Goal: Task Accomplishment & Management: Manage account settings

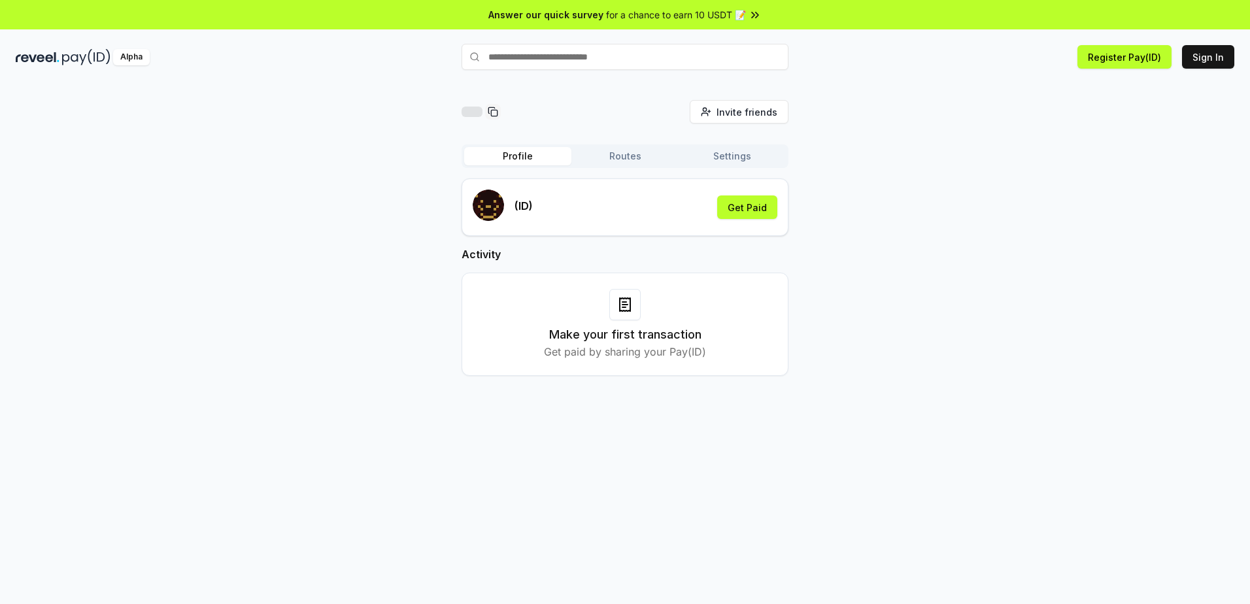
click at [628, 214] on div "(ID) Get Paid" at bounding box center [625, 207] width 305 height 35
click at [1141, 60] on button "Register Pay(ID)" at bounding box center [1125, 57] width 94 height 24
click at [1192, 58] on button "Sign In" at bounding box center [1208, 57] width 52 height 24
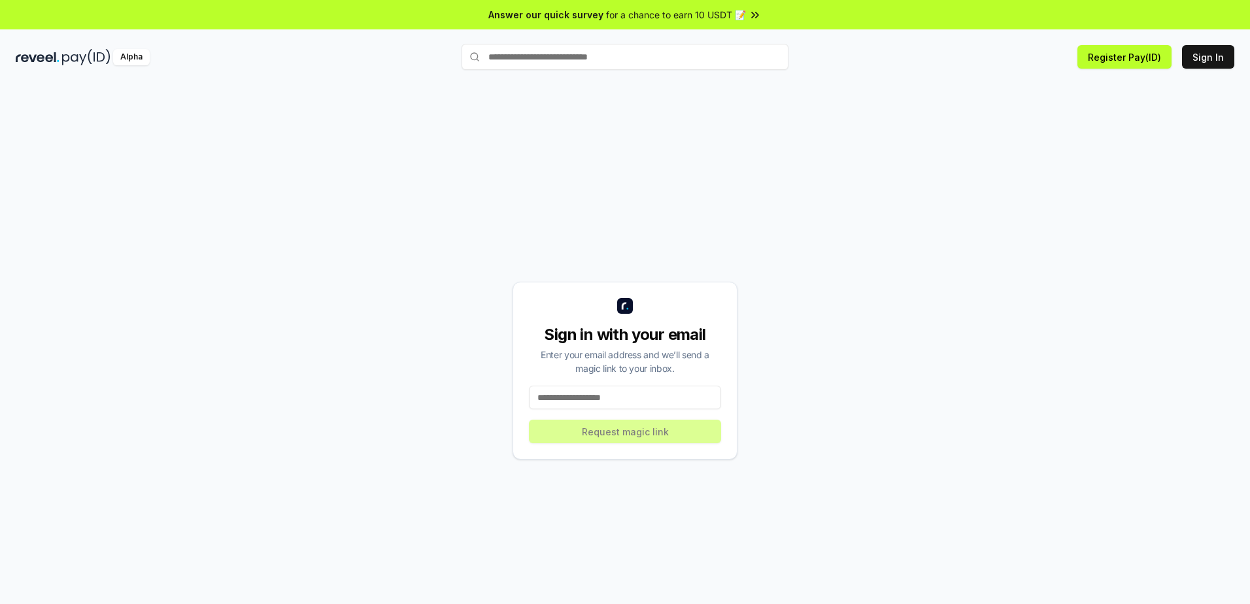
click at [623, 396] on input at bounding box center [625, 398] width 192 height 24
type input "**********"
click at [615, 435] on button "Request magic link" at bounding box center [625, 432] width 192 height 24
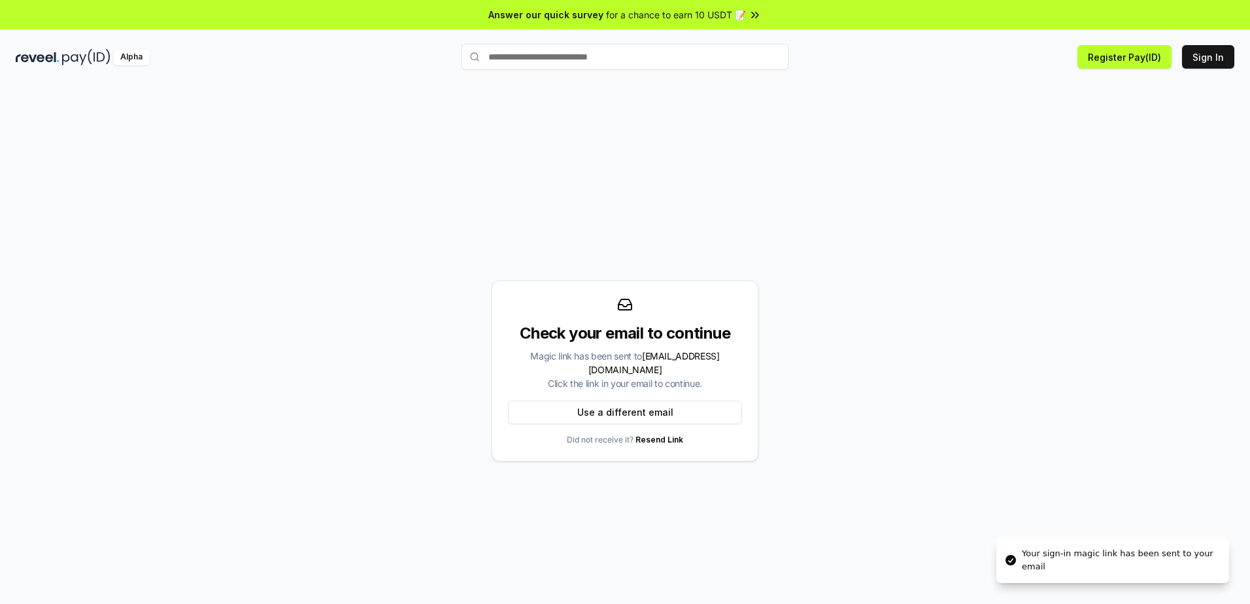
click at [630, 339] on div "Check your email to continue" at bounding box center [625, 333] width 234 height 21
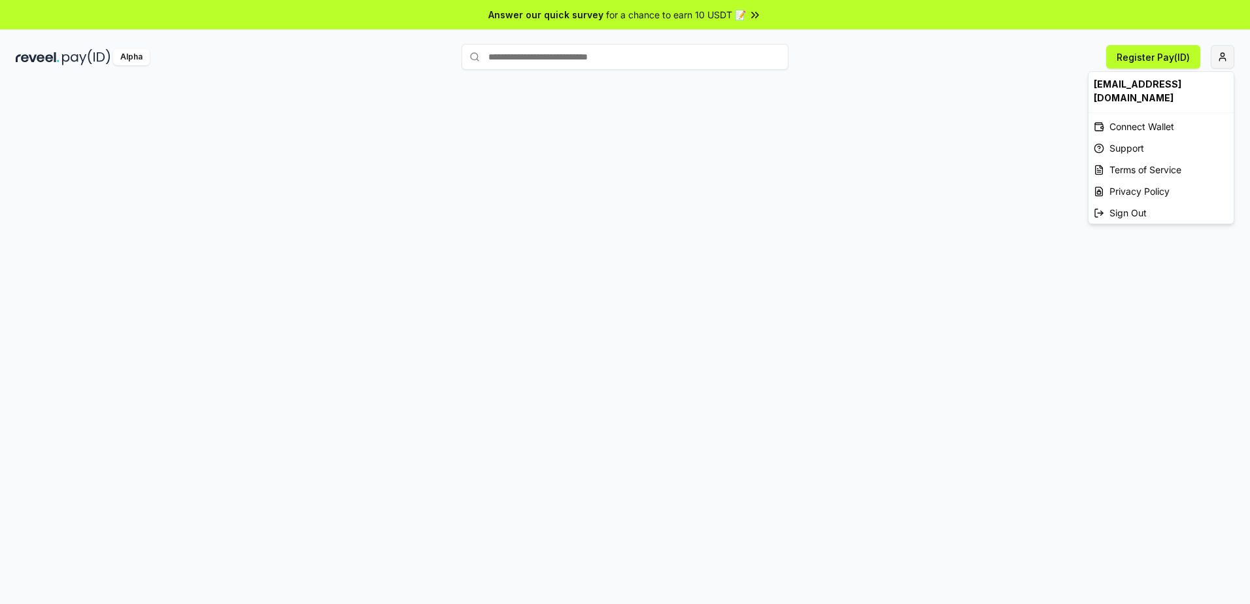
click at [1224, 61] on html "Answer our quick survey for a chance to earn 10 USDT 📝 Alpha Register Pay(ID) d…" at bounding box center [625, 302] width 1250 height 604
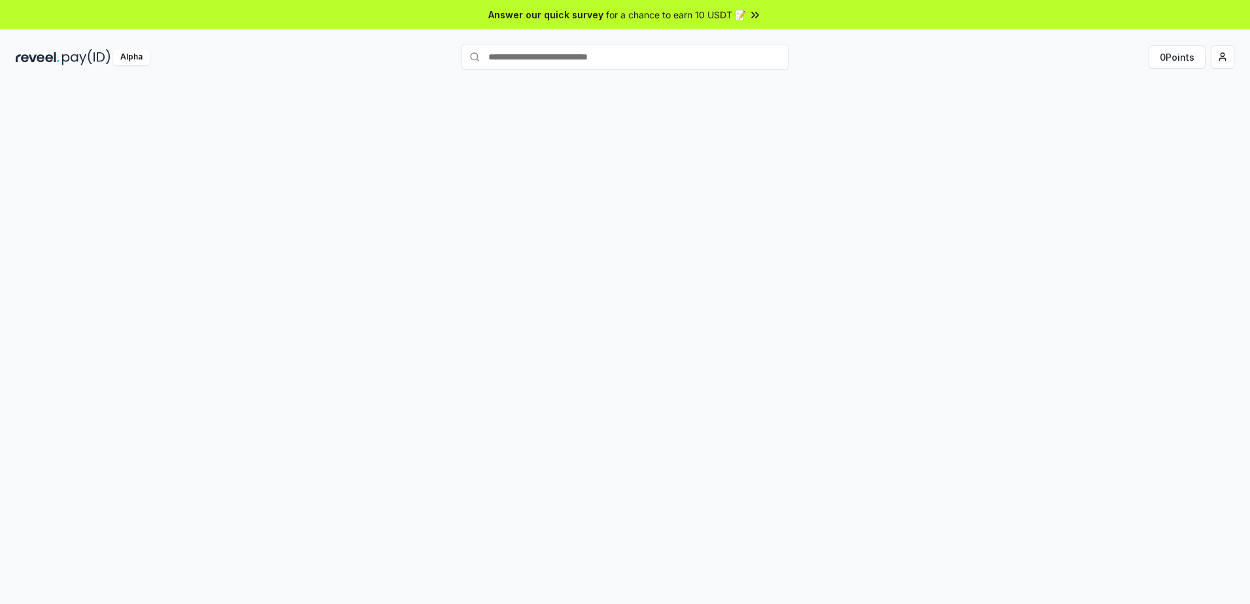
drag, startPoint x: 678, startPoint y: 173, endPoint x: 696, endPoint y: 166, distance: 18.8
click at [685, 169] on div at bounding box center [625, 358] width 1250 height 568
click at [615, 162] on button "Routes" at bounding box center [625, 156] width 107 height 18
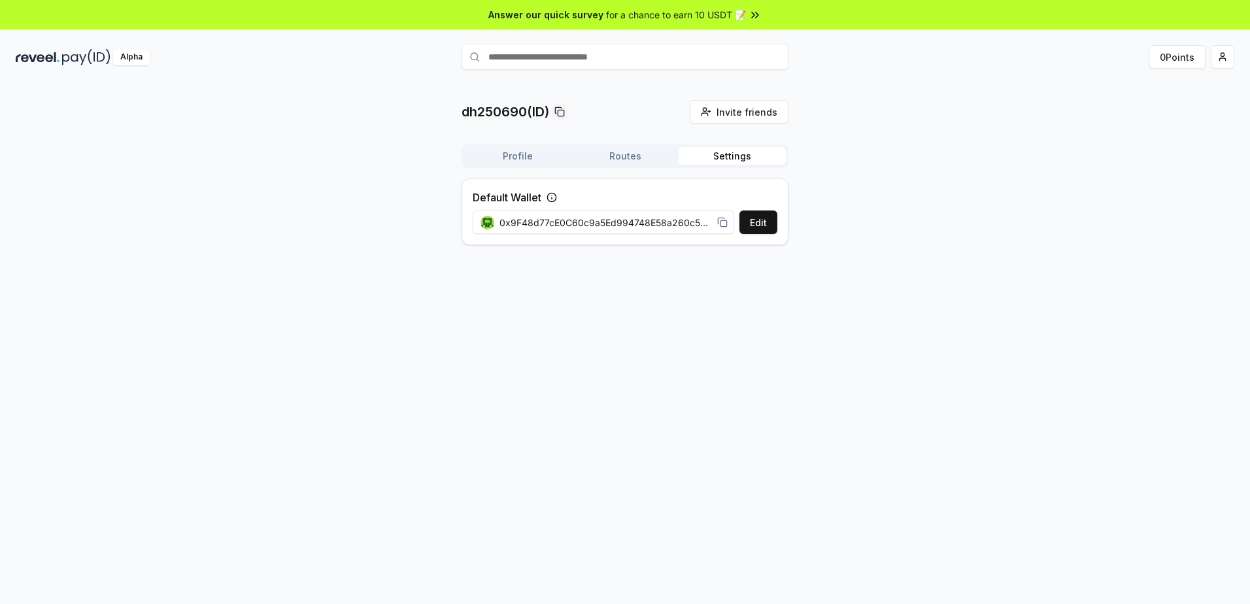
click at [727, 158] on button "Settings" at bounding box center [732, 156] width 107 height 18
click at [518, 146] on div "Profile Routes Settings" at bounding box center [625, 157] width 327 height 24
click at [520, 158] on button "Profile" at bounding box center [517, 156] width 107 height 18
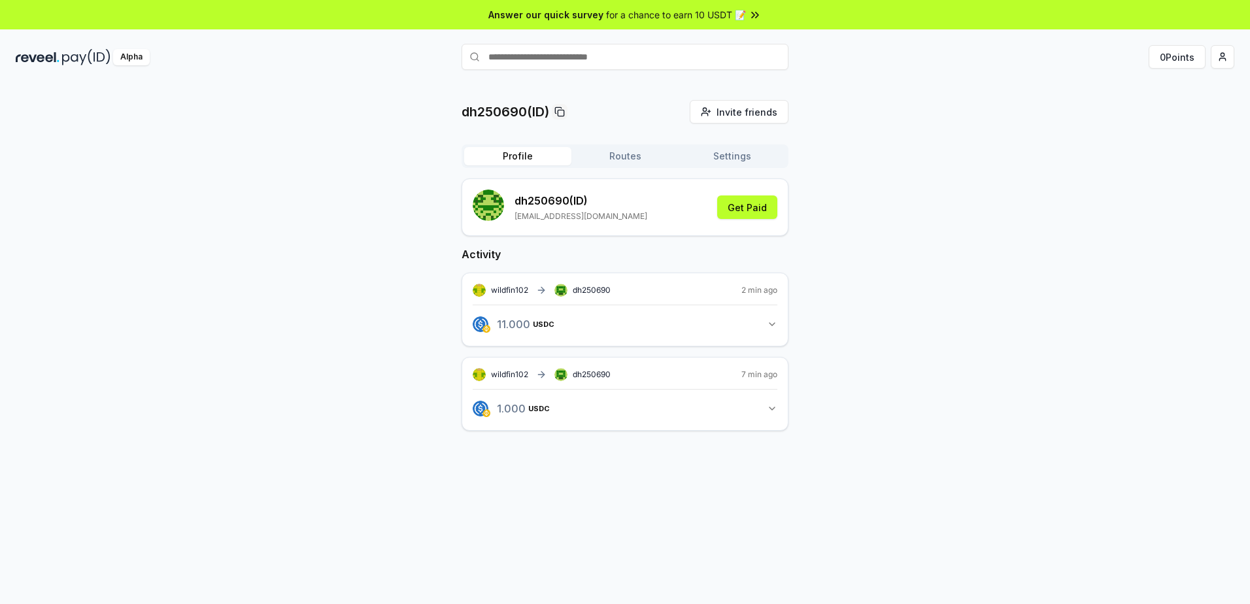
click at [887, 453] on div "dh250690(ID) Invite friends Invite Profile Routes Settings dh250690 (ID) diemha…" at bounding box center [625, 358] width 1250 height 568
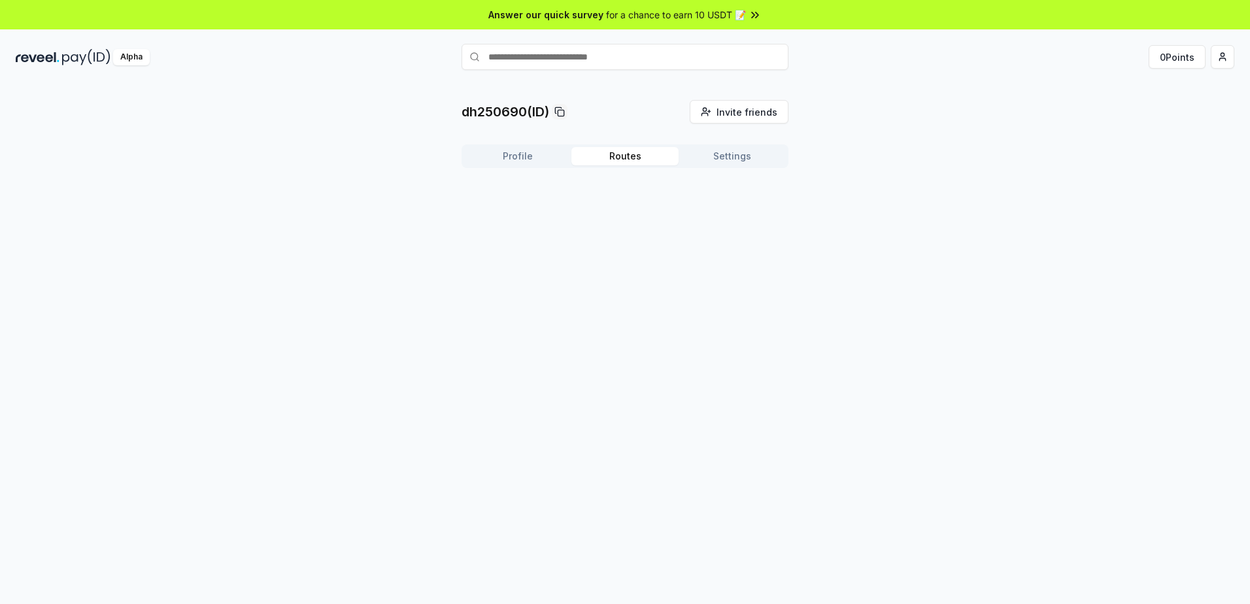
click at [624, 154] on button "Routes" at bounding box center [625, 156] width 107 height 18
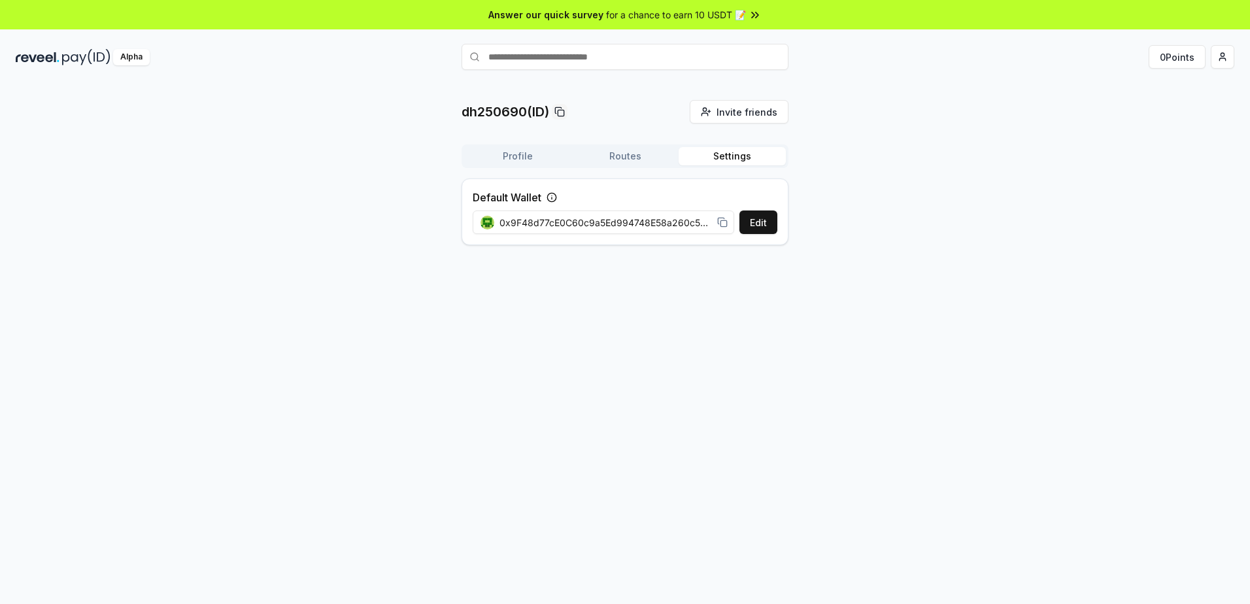
click at [718, 154] on button "Settings" at bounding box center [732, 156] width 107 height 18
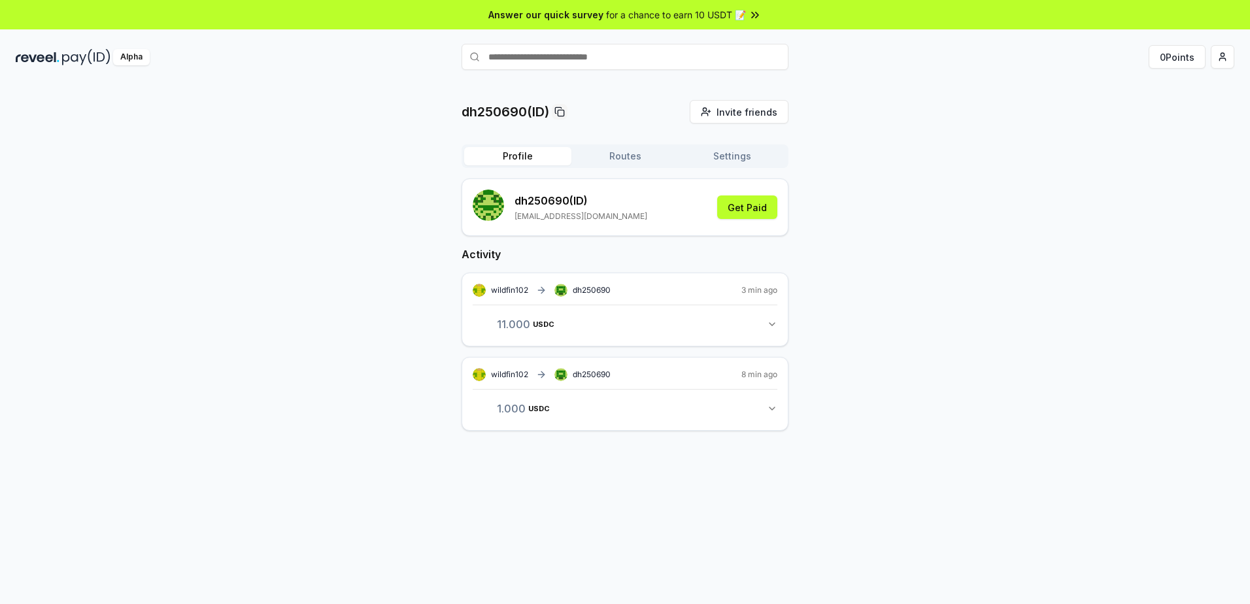
click at [541, 158] on button "Profile" at bounding box center [517, 156] width 107 height 18
click at [626, 158] on button "Routes" at bounding box center [625, 156] width 107 height 18
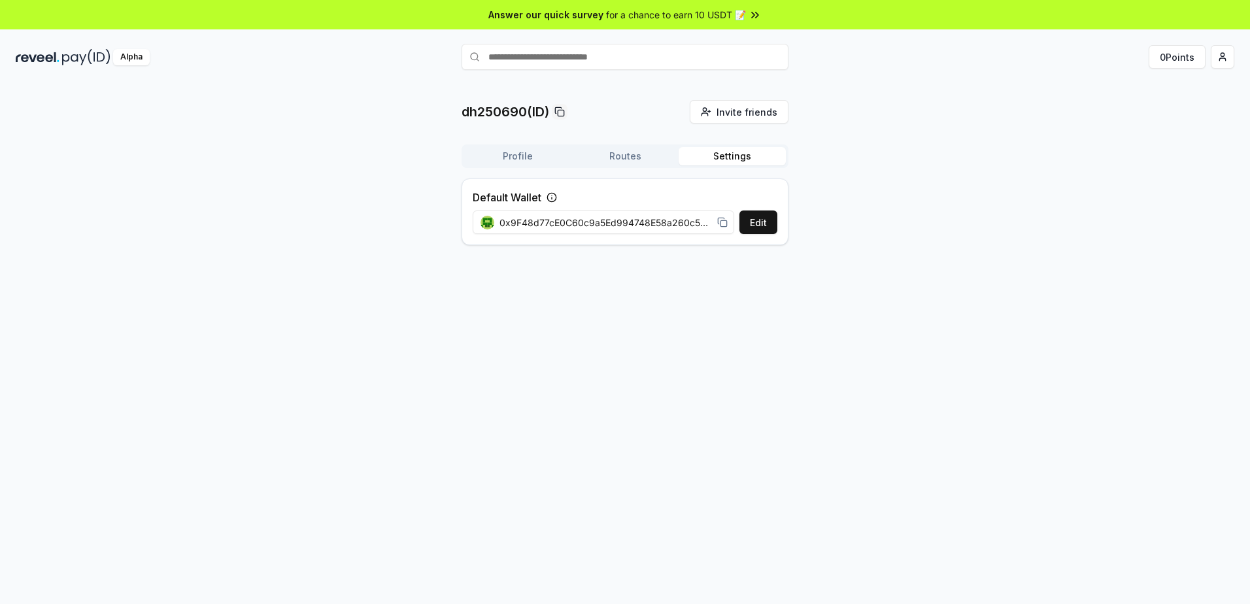
click at [704, 158] on button "Settings" at bounding box center [732, 156] width 107 height 18
click at [643, 156] on button "Routes" at bounding box center [625, 156] width 107 height 18
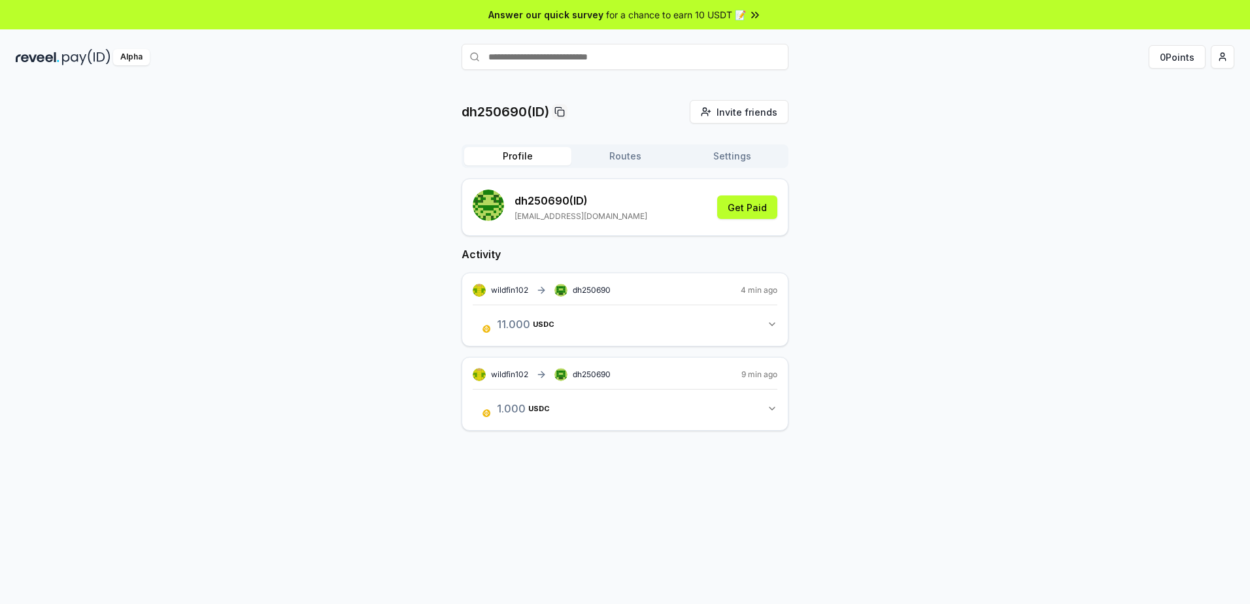
click at [535, 154] on button "Profile" at bounding box center [517, 156] width 107 height 18
click at [760, 325] on button "11.000 USDC 11 USDC" at bounding box center [625, 324] width 305 height 22
click at [770, 456] on icon "button" at bounding box center [772, 459] width 10 height 10
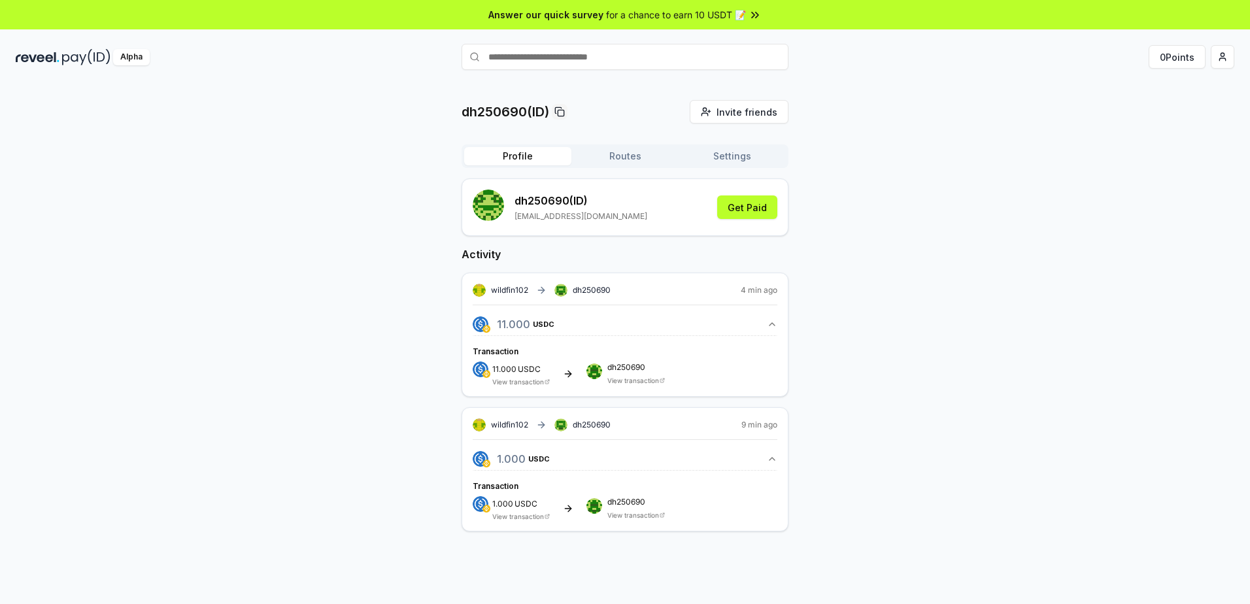
click at [770, 456] on icon "button" at bounding box center [772, 459] width 10 height 10
click at [743, 152] on button "Settings" at bounding box center [732, 156] width 107 height 18
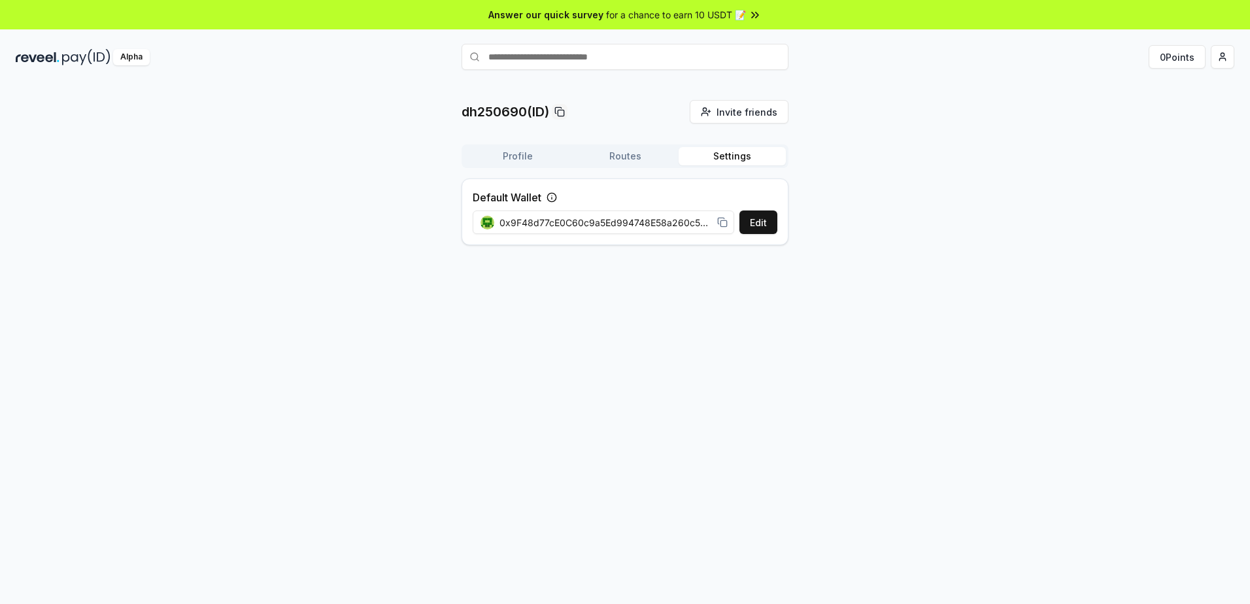
click at [648, 152] on button "Routes" at bounding box center [625, 156] width 107 height 18
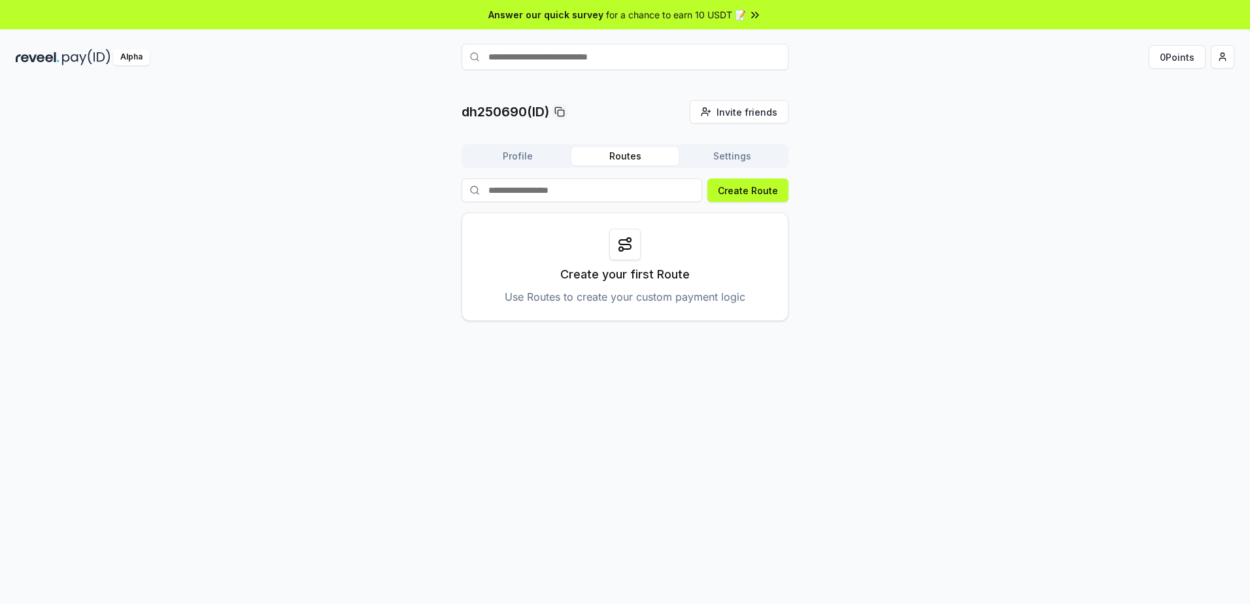
click at [504, 151] on button "Profile" at bounding box center [517, 156] width 107 height 18
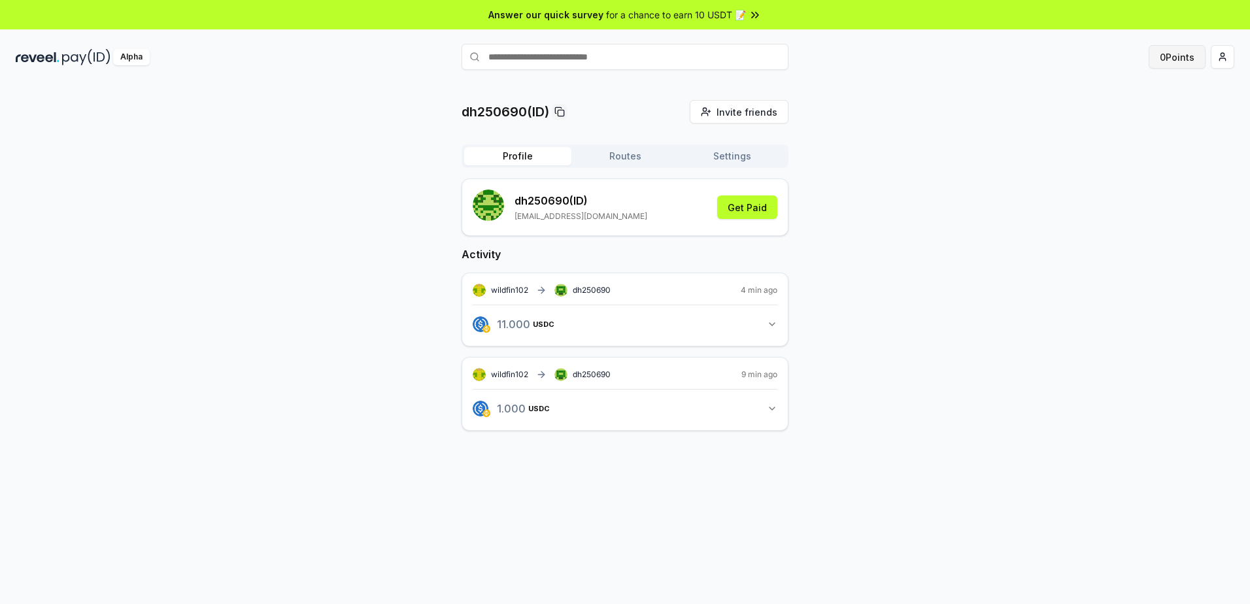
click at [1175, 58] on button "0 Points" at bounding box center [1177, 57] width 57 height 24
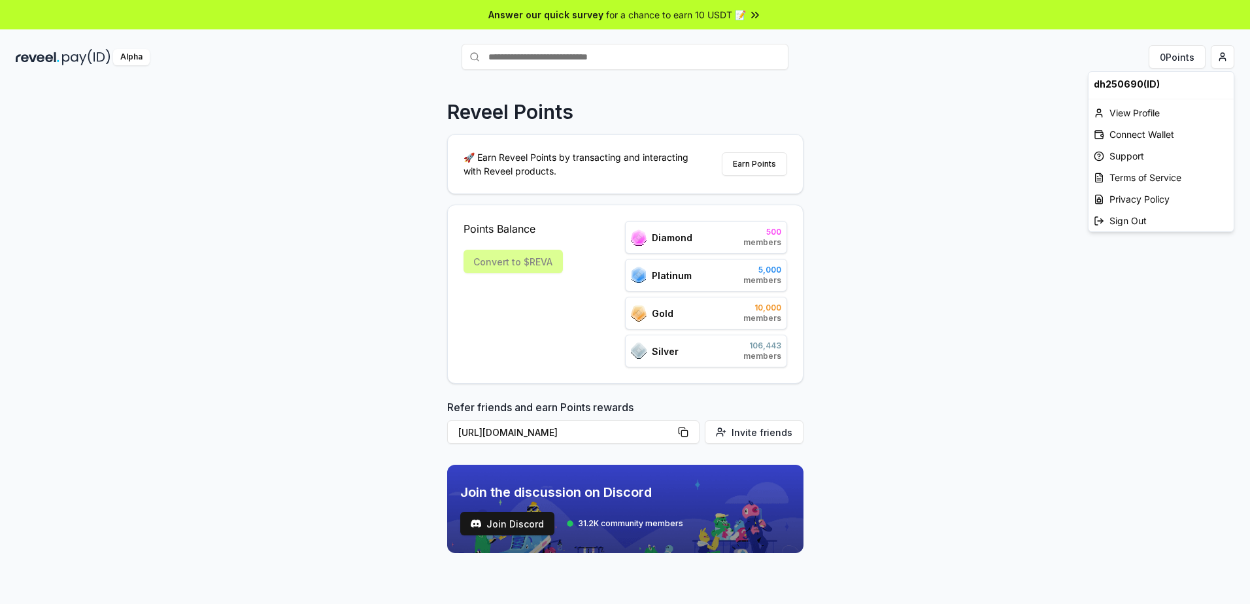
click at [1223, 54] on html "Answer our quick survey for a chance to earn 10 USDT 📝 Alpha 0 Points Reveel Po…" at bounding box center [625, 302] width 1250 height 604
click at [1131, 134] on div "Connect Wallet" at bounding box center [1161, 135] width 145 height 22
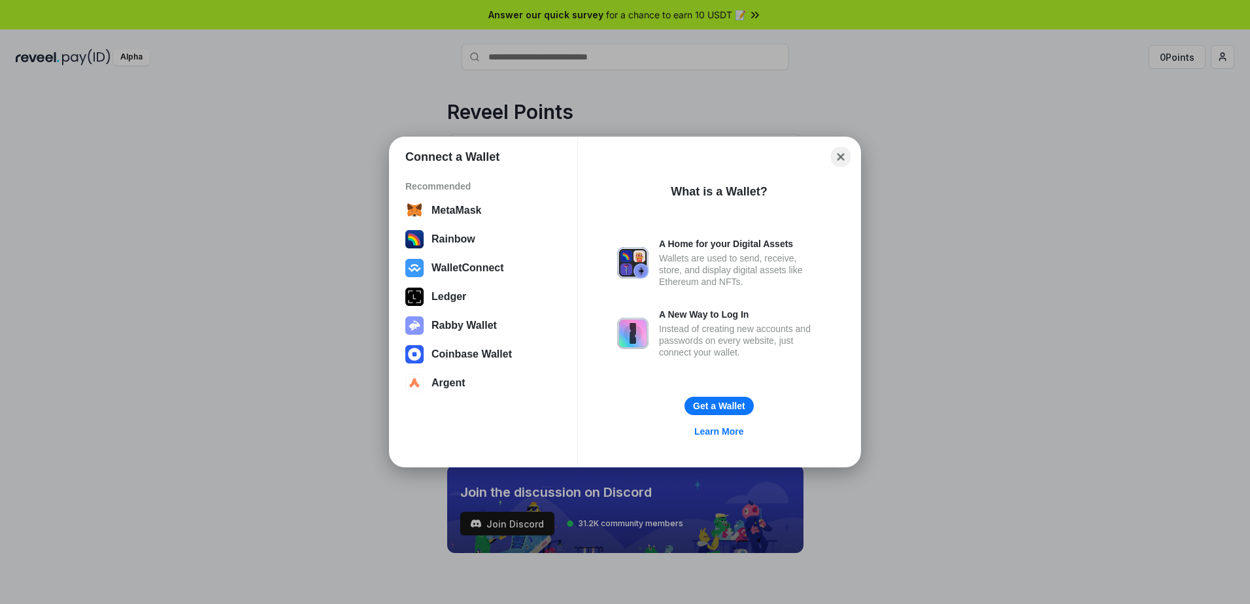
click at [837, 155] on button "Close" at bounding box center [841, 157] width 20 height 20
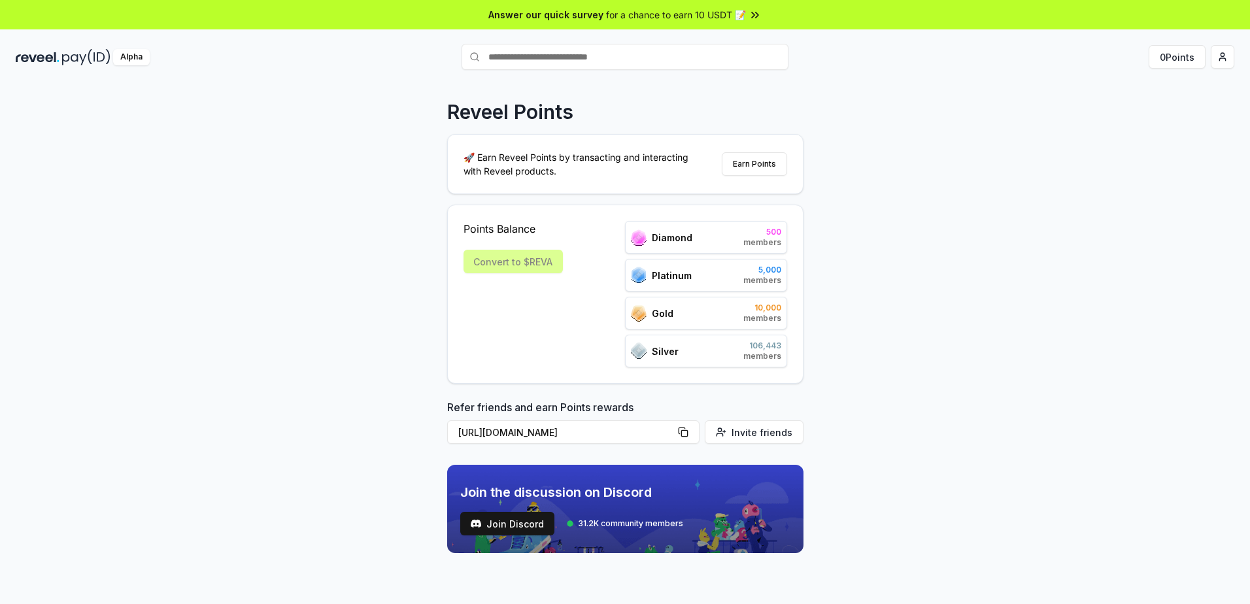
click at [562, 99] on div "Reveel Points 🚀 Earn Reveel Points by transacting and interacting with Reveel p…" at bounding box center [625, 358] width 1250 height 568
click at [511, 117] on p "Reveel Points" at bounding box center [510, 112] width 126 height 24
click at [77, 59] on img at bounding box center [86, 57] width 48 height 16
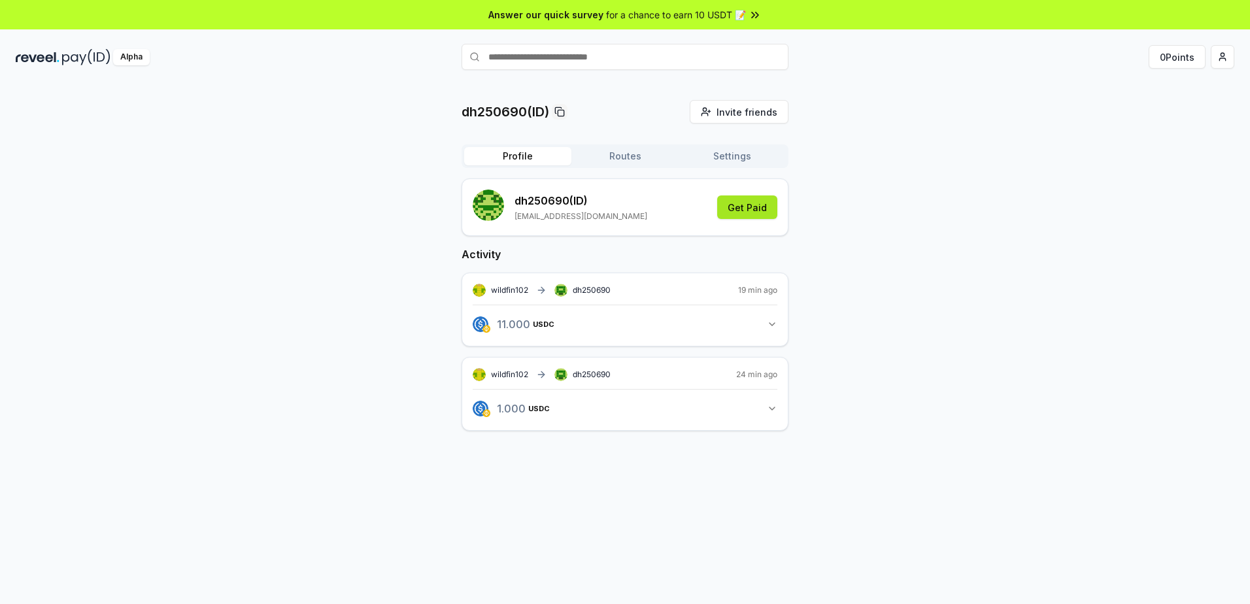
click at [748, 205] on button "Get Paid" at bounding box center [747, 208] width 60 height 24
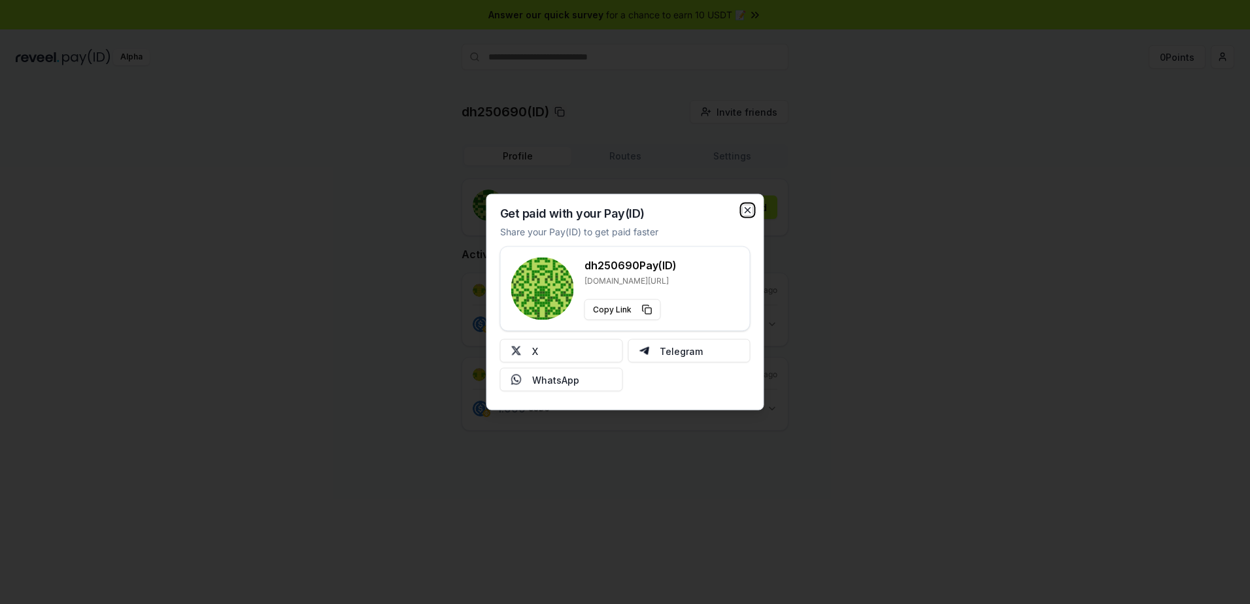
click at [747, 206] on icon "button" at bounding box center [748, 210] width 10 height 10
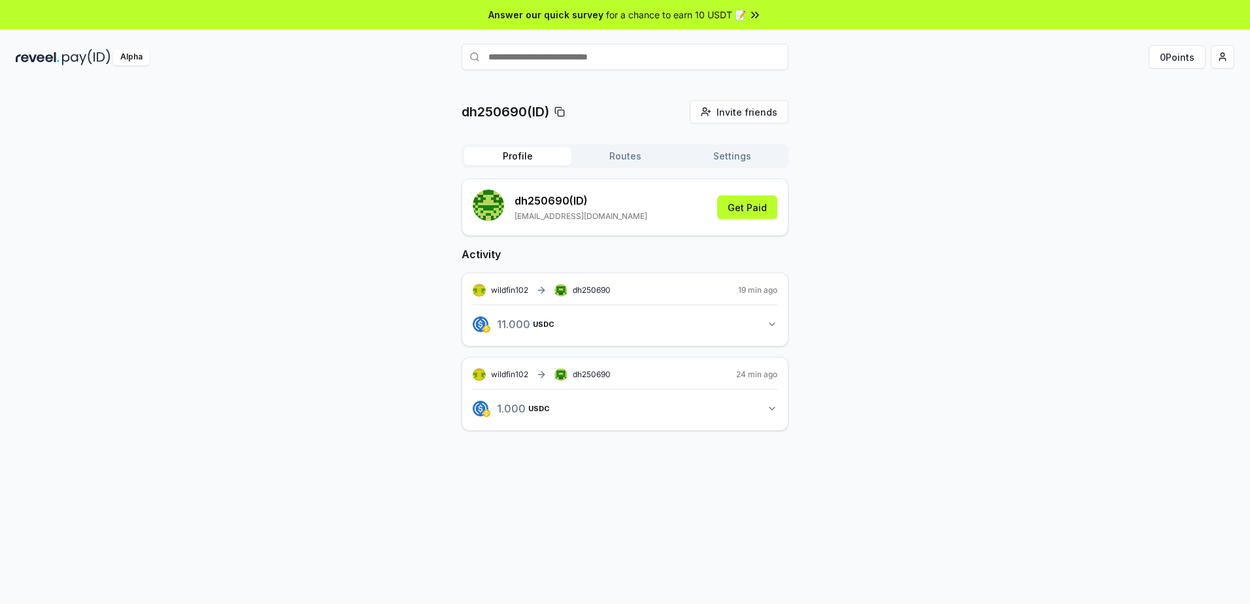
click at [769, 330] on button "11.000 USDC 11 USDC" at bounding box center [625, 324] width 305 height 22
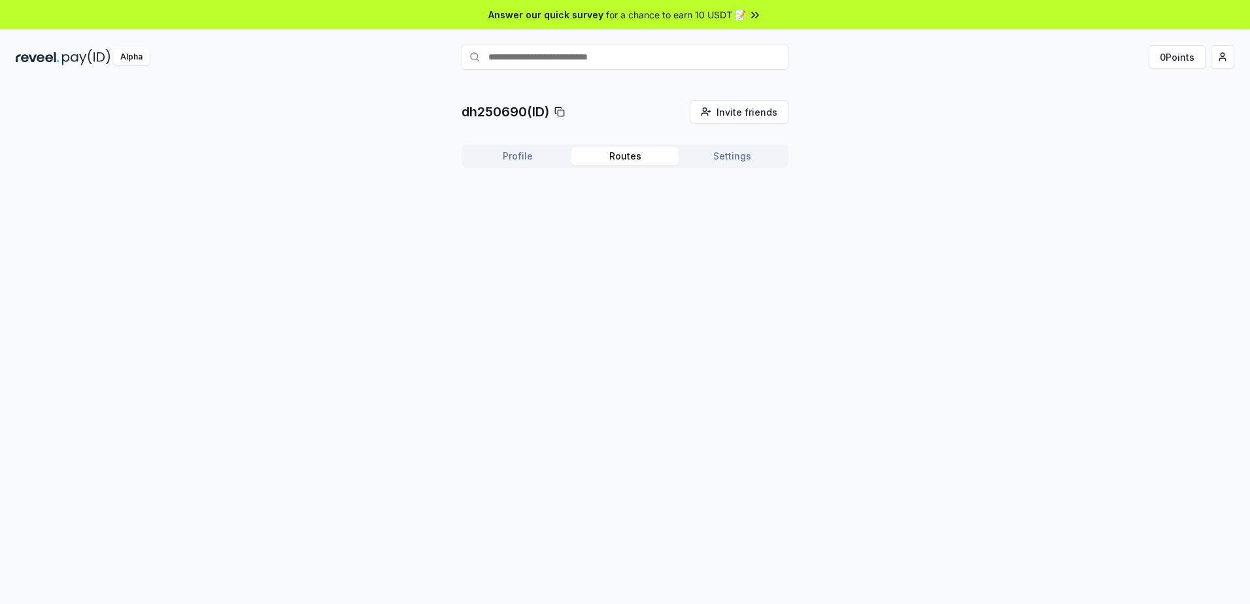
click at [614, 163] on button "Routes" at bounding box center [625, 156] width 107 height 18
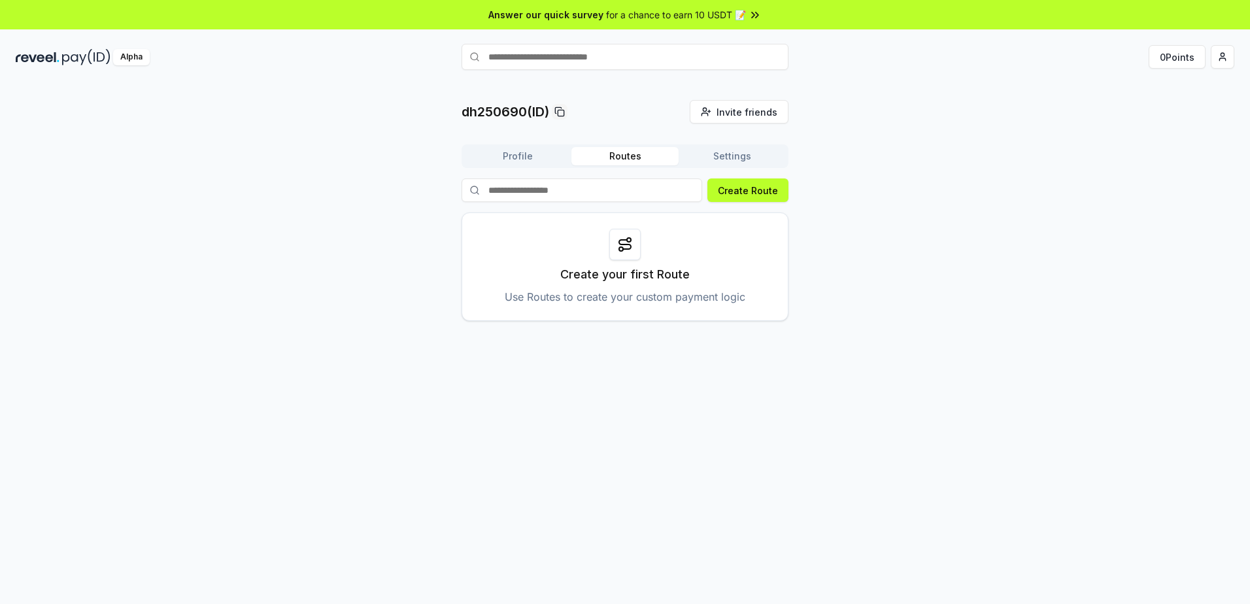
click at [725, 156] on button "Settings" at bounding box center [732, 156] width 107 height 18
click at [613, 152] on button "Routes" at bounding box center [625, 156] width 107 height 18
click at [524, 152] on button "Profile" at bounding box center [517, 156] width 107 height 18
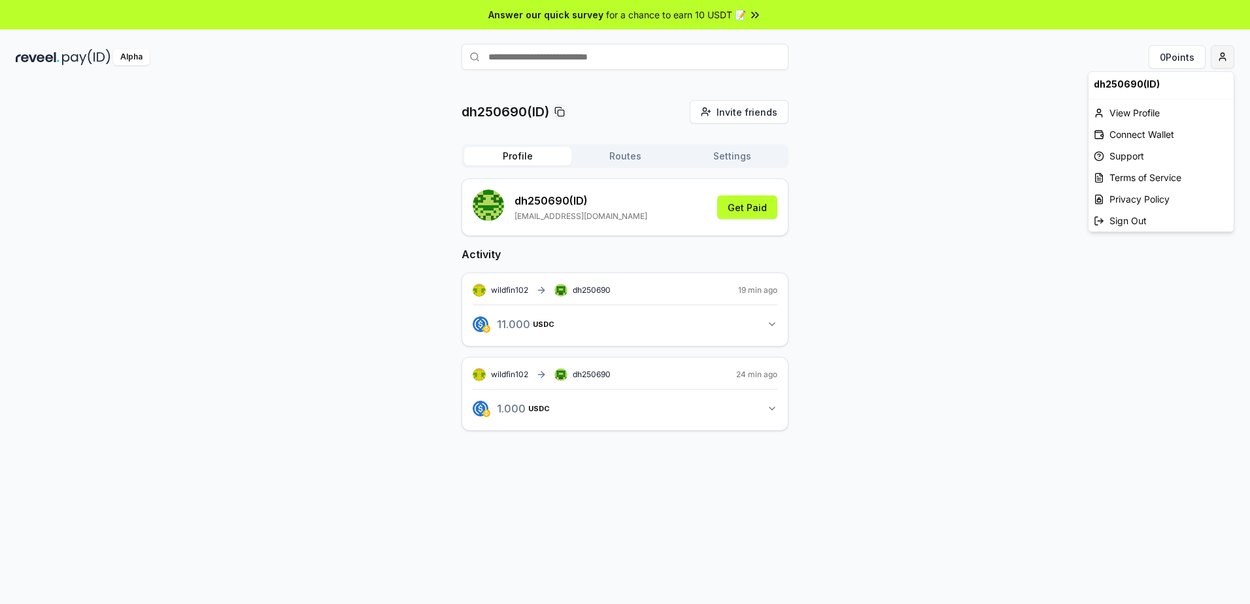
click at [1224, 58] on html "Answer our quick survey for a chance to earn 10 USDT 📝 Alpha 0 Points dh250690(…" at bounding box center [625, 302] width 1250 height 604
click at [1134, 130] on div "Connect Wallet" at bounding box center [1161, 135] width 145 height 22
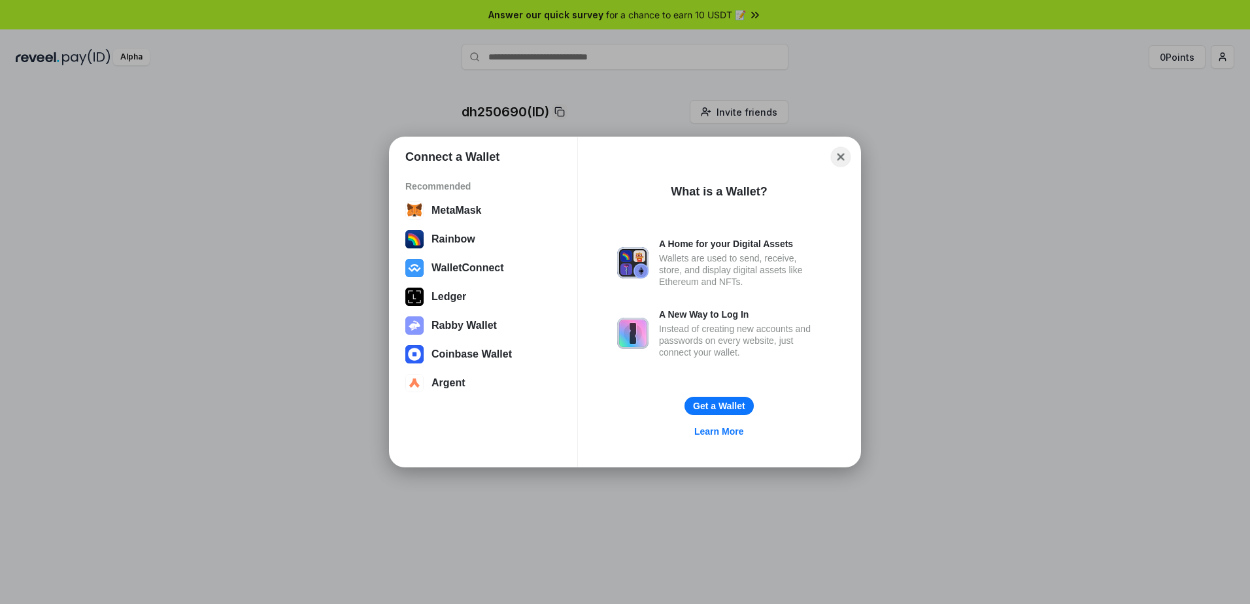
click at [841, 161] on button "Close" at bounding box center [841, 157] width 20 height 20
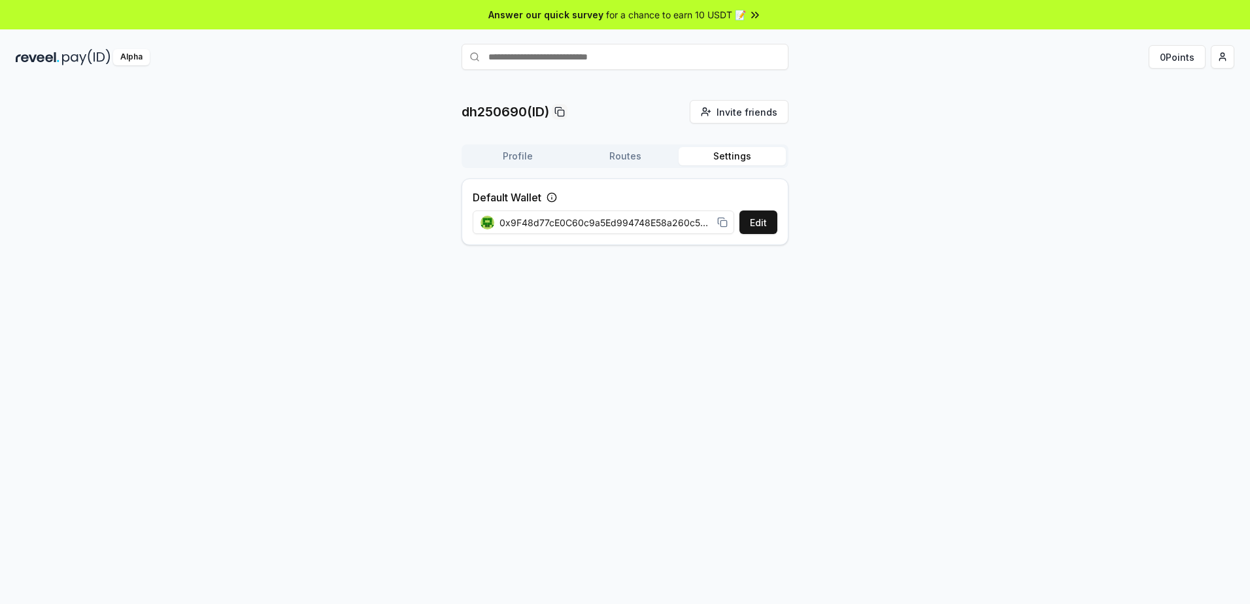
click at [716, 157] on button "Settings" at bounding box center [732, 156] width 107 height 18
click at [749, 222] on button "Edit" at bounding box center [759, 223] width 38 height 24
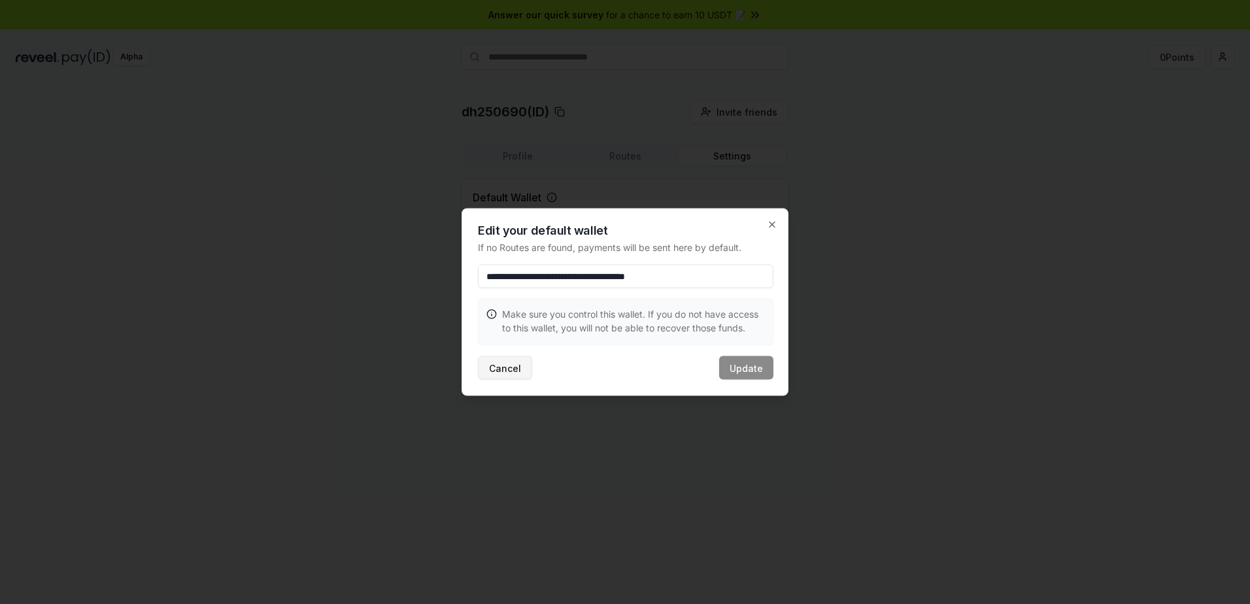
click at [497, 366] on button "Cancel" at bounding box center [505, 368] width 54 height 24
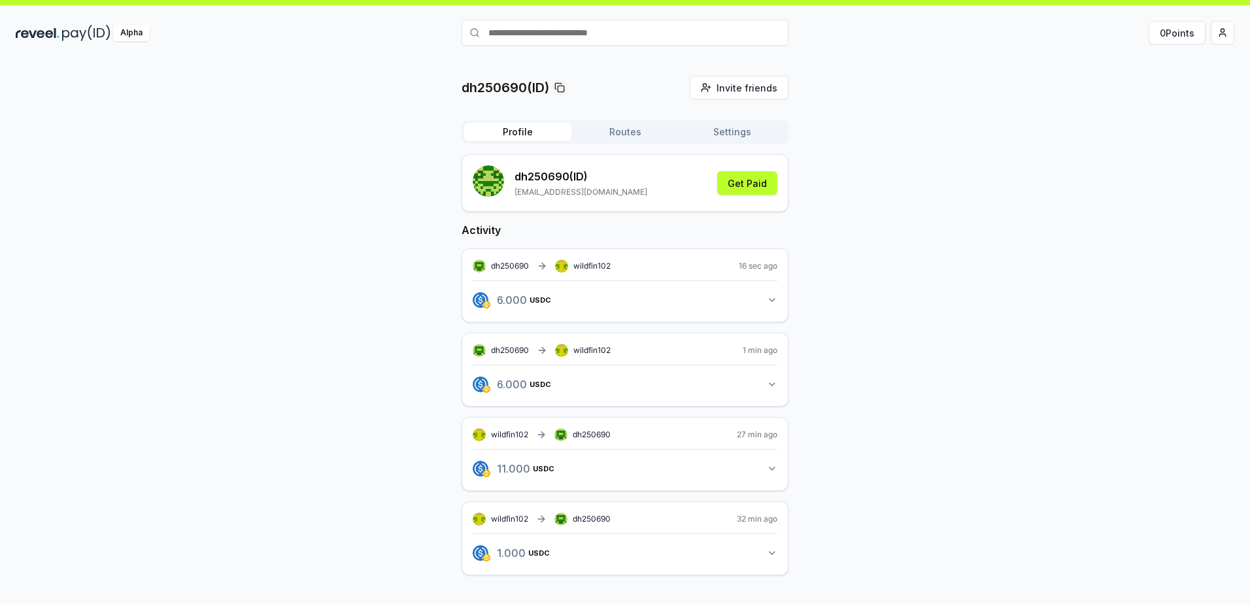
scroll to position [37, 0]
